Goal: Information Seeking & Learning: Learn about a topic

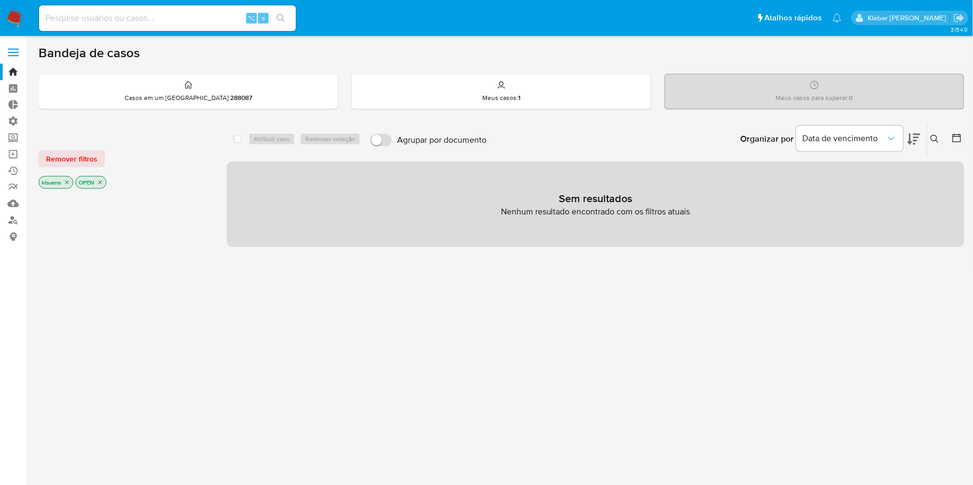
click at [113, 30] on div "⌥ s" at bounding box center [167, 18] width 257 height 26
click at [121, 16] on input at bounding box center [167, 18] width 257 height 14
paste input "712632976"
type input "712632976"
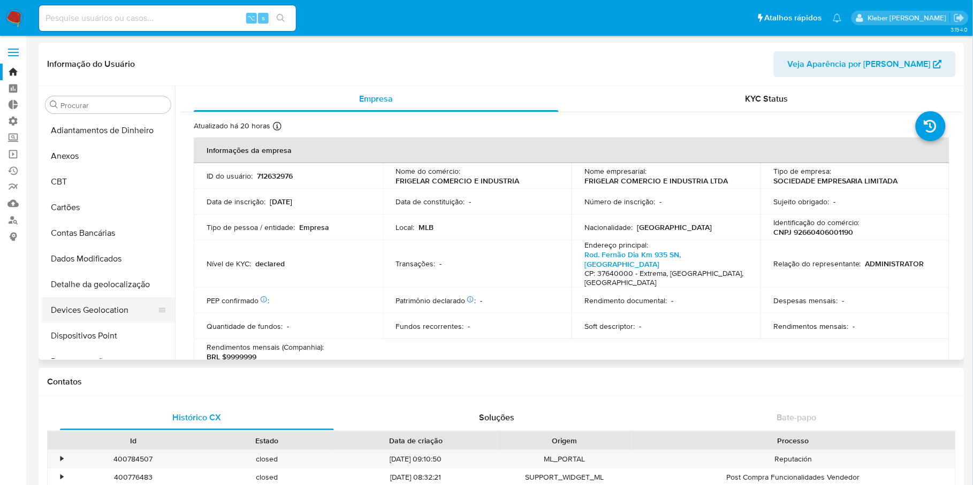
select select "10"
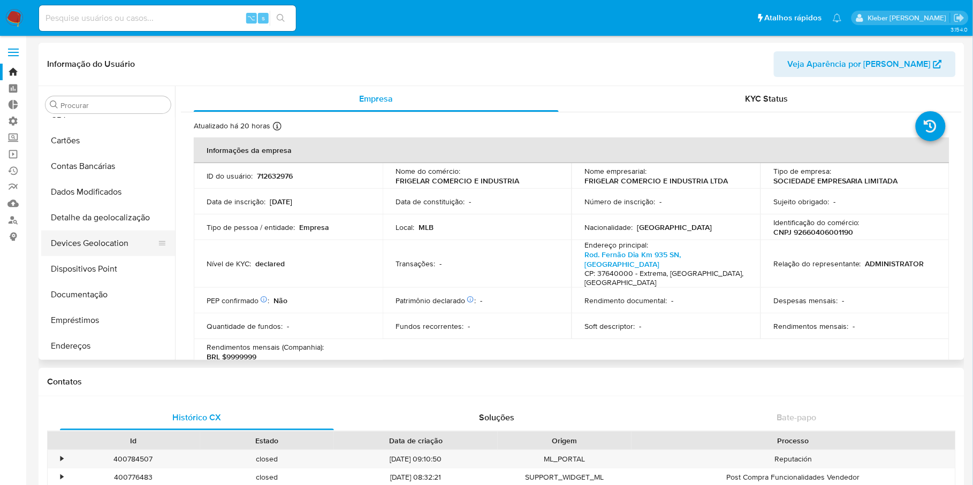
scroll to position [68, 0]
click at [89, 292] on button "Documentação" at bounding box center [103, 293] width 125 height 26
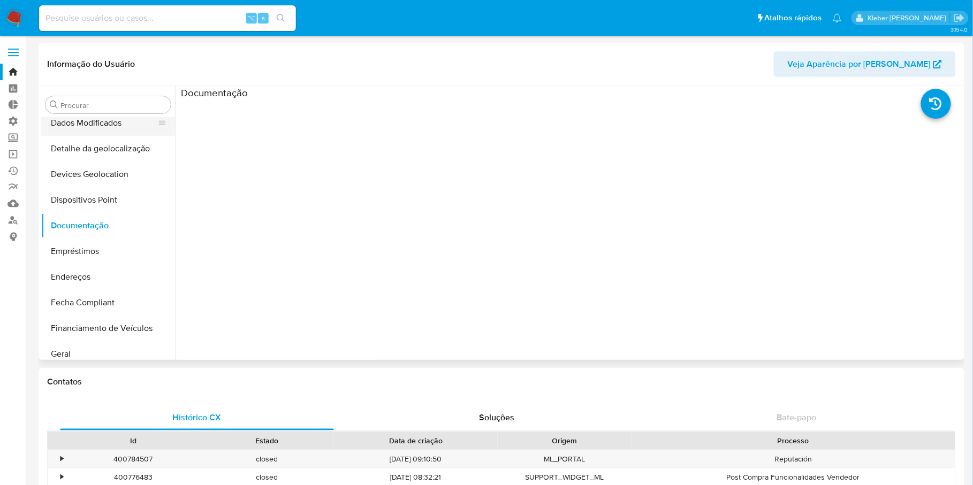
scroll to position [137, 0]
click at [85, 350] on button "Geral" at bounding box center [103, 353] width 125 height 26
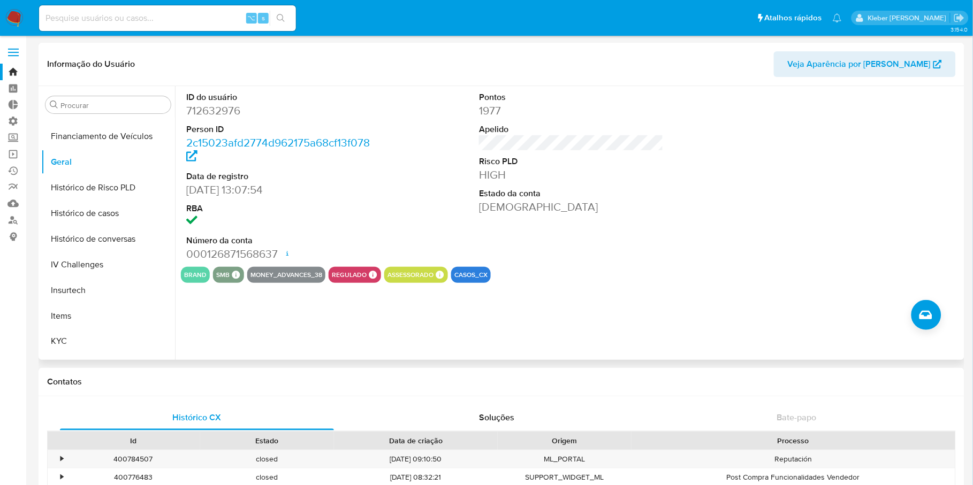
scroll to position [329, 0]
click at [81, 338] on button "KYC" at bounding box center [103, 341] width 125 height 26
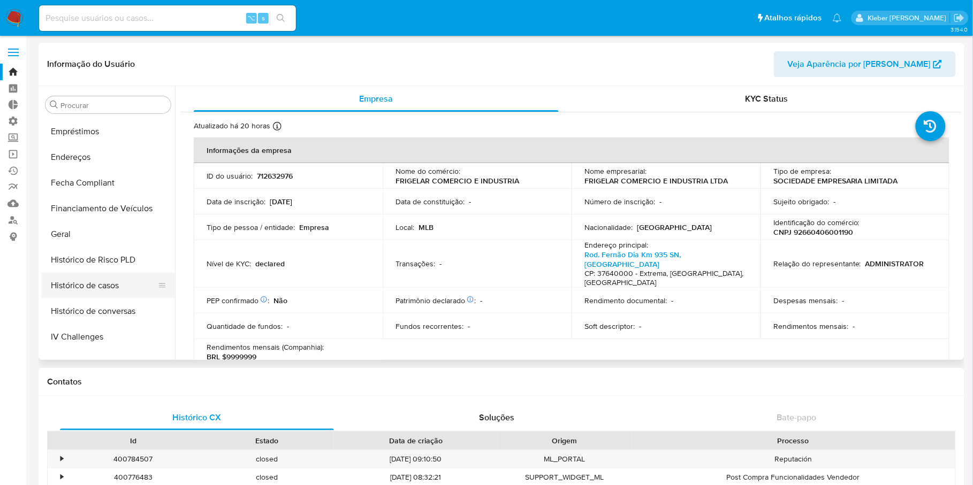
scroll to position [89, 0]
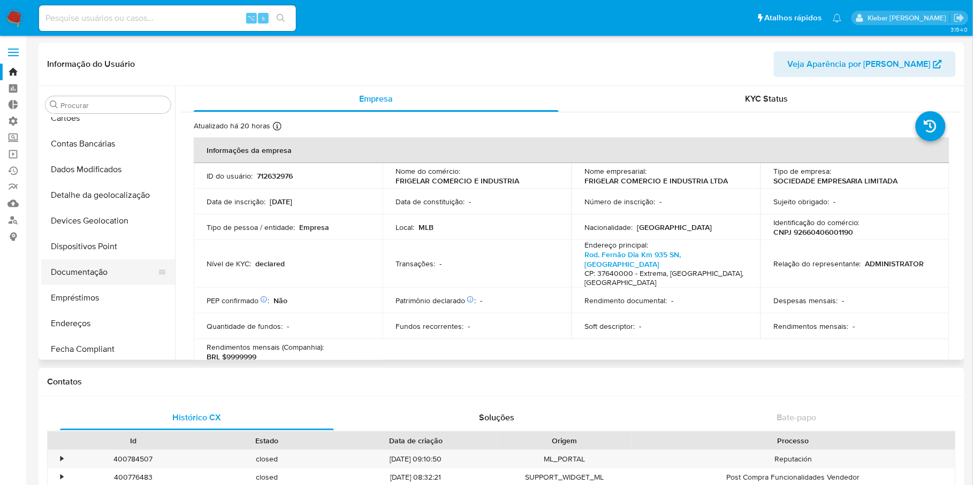
click at [85, 276] on button "Documentação" at bounding box center [103, 273] width 125 height 26
